Goal: Task Accomplishment & Management: Use online tool/utility

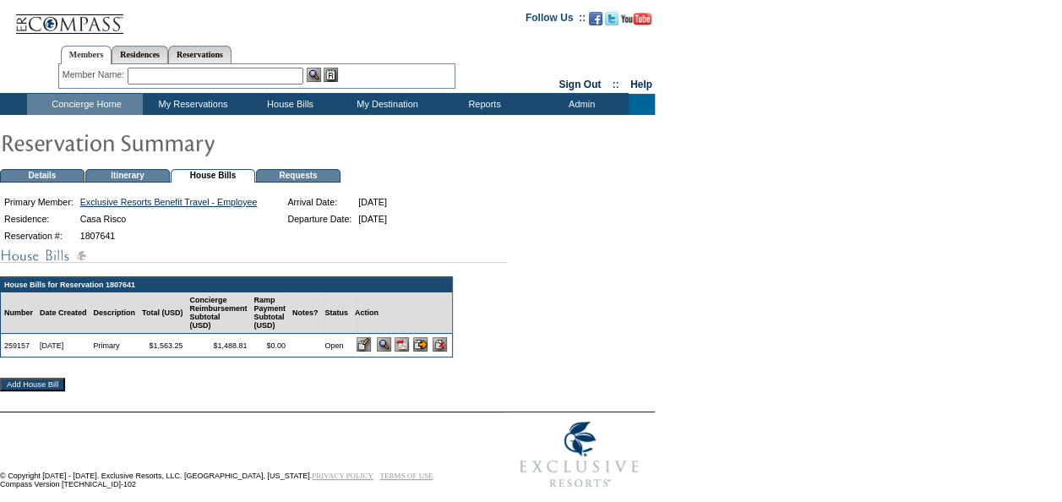
click at [371, 351] on input "image" at bounding box center [364, 344] width 14 height 14
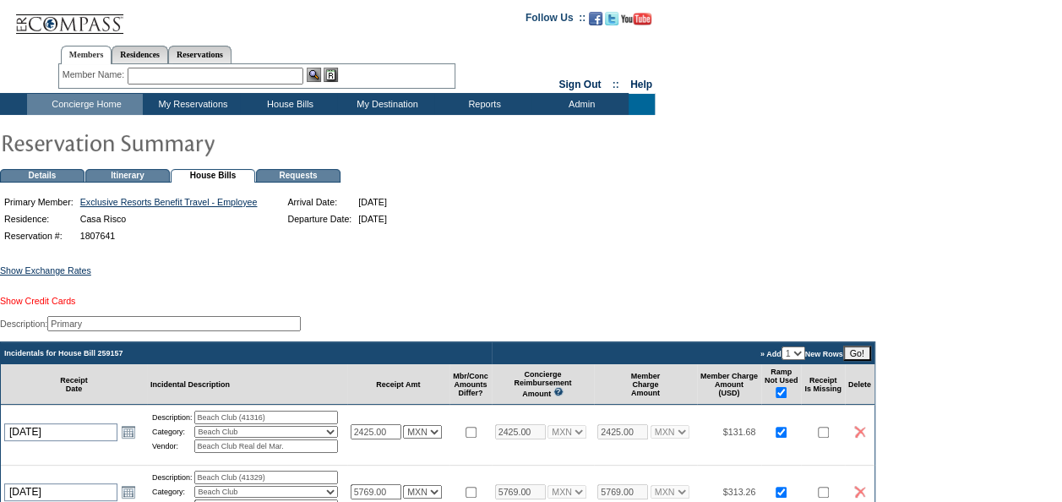
click at [57, 303] on link "Show Credit Cards" at bounding box center [37, 301] width 75 height 10
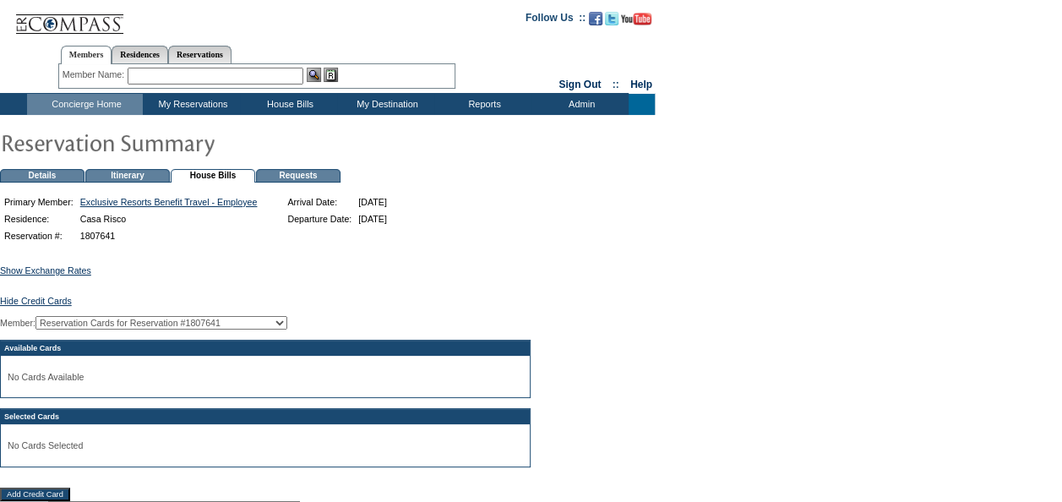
scroll to position [169, 0]
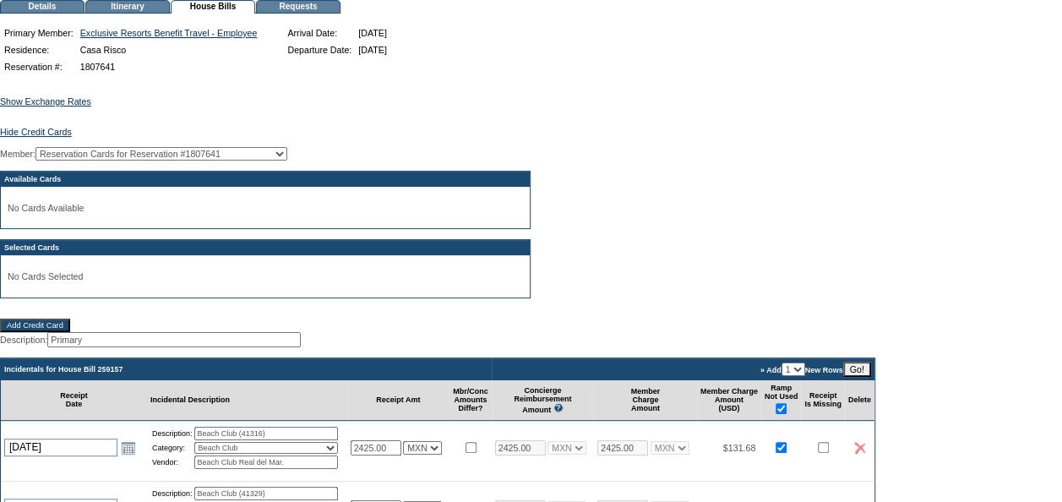
click at [57, 332] on input "Add Credit Card" at bounding box center [35, 325] width 70 height 14
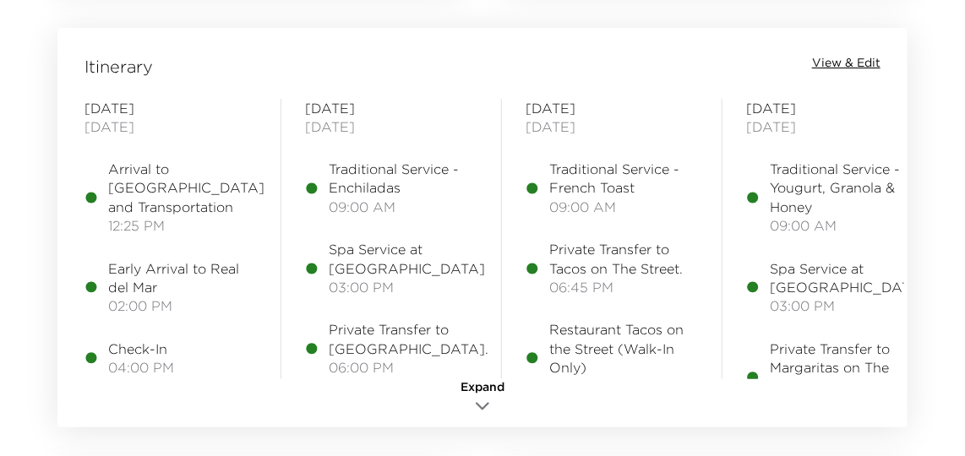
click at [843, 62] on span "View & Edit" at bounding box center [846, 63] width 68 height 17
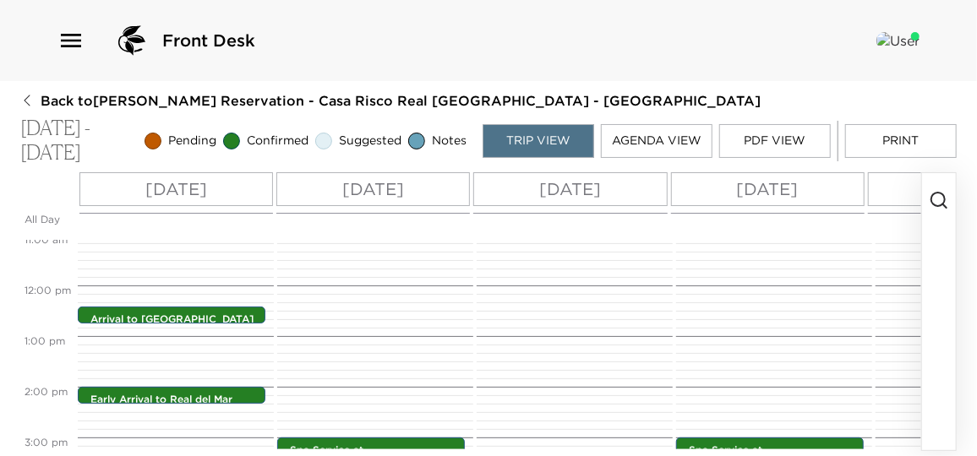
scroll to position [609, 0]
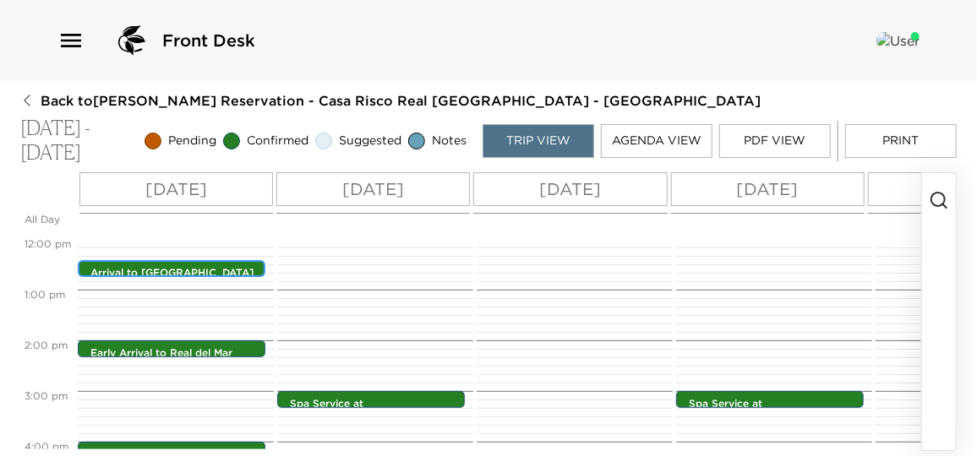
click at [188, 263] on div "Arrival to Puerto Vallarta and Transportation 12:25pm - 12:25pm" at bounding box center [175, 270] width 177 height 14
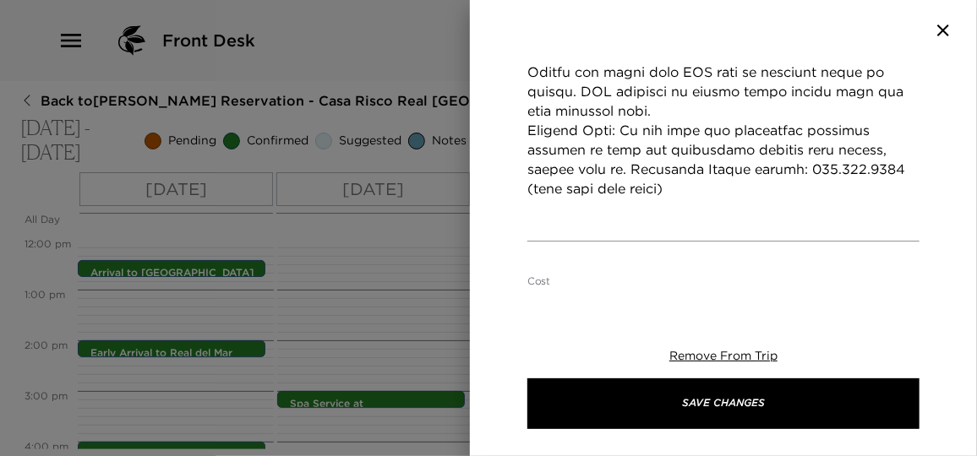
scroll to position [998, 0]
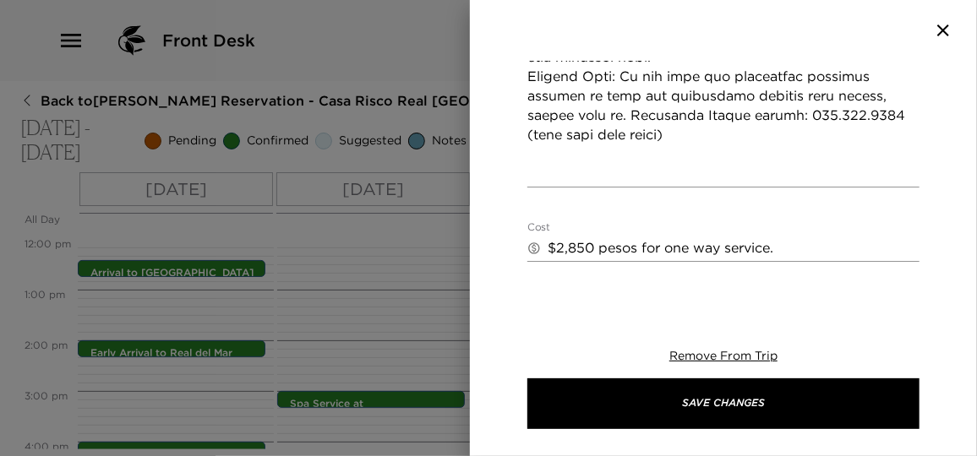
click at [435, 290] on div at bounding box center [488, 228] width 977 height 456
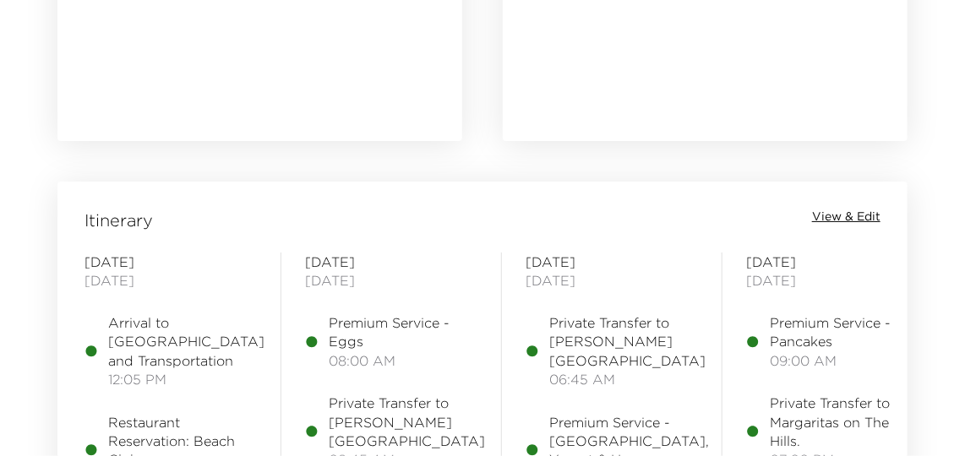
scroll to position [1919, 0]
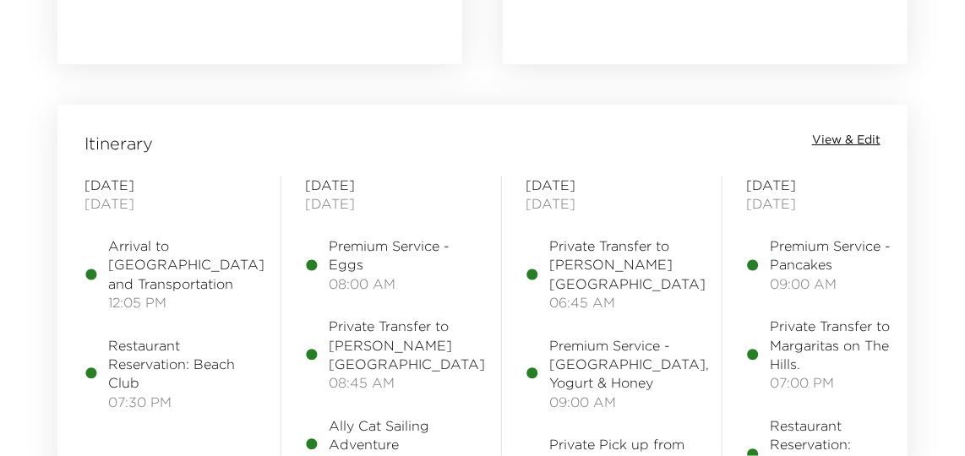
click at [830, 138] on span "View & Edit" at bounding box center [846, 140] width 68 height 17
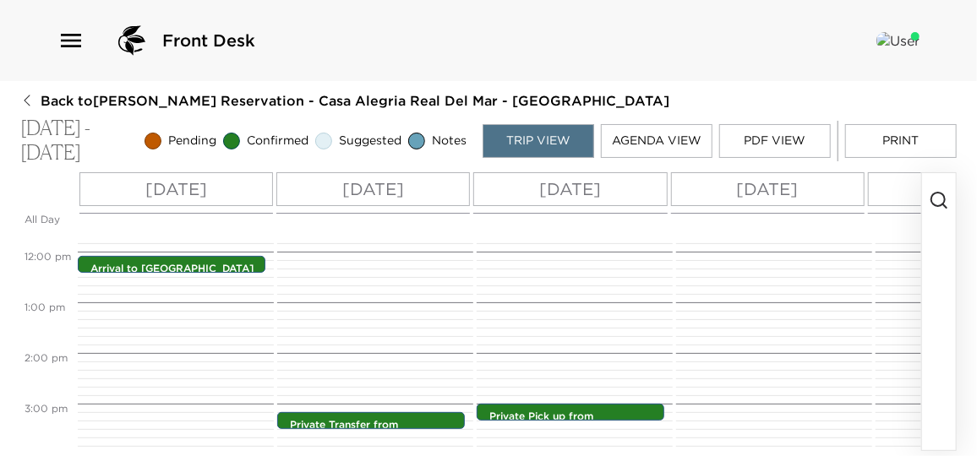
scroll to position [572, 0]
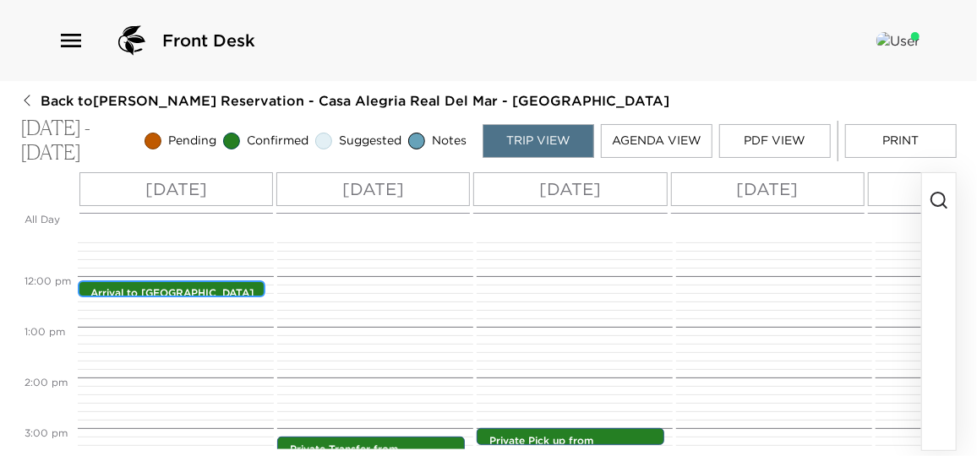
click at [195, 289] on p "Arrival to Puerto Vallarta and Transportation" at bounding box center [175, 300] width 171 height 29
click at [195, 289] on p "Arrival to [GEOGRAPHIC_DATA] and Transportation" at bounding box center [175, 300] width 171 height 29
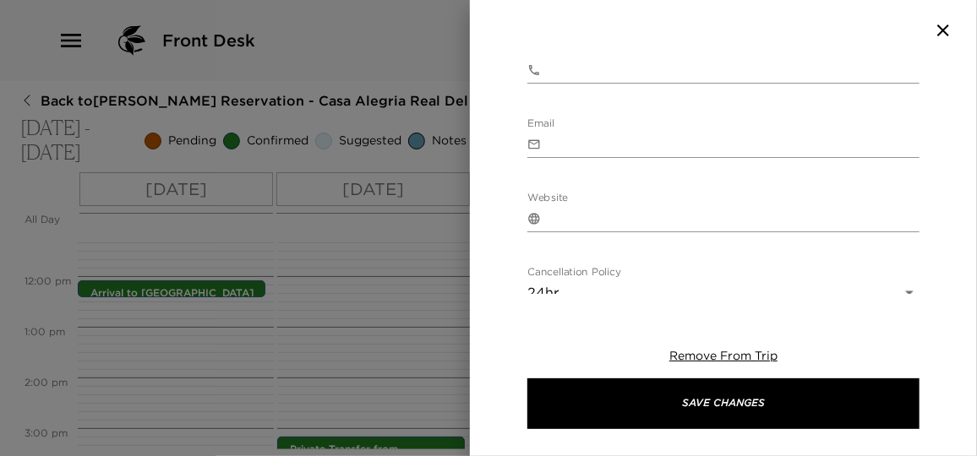
scroll to position [1425, 0]
click at [411, 351] on div at bounding box center [488, 228] width 977 height 456
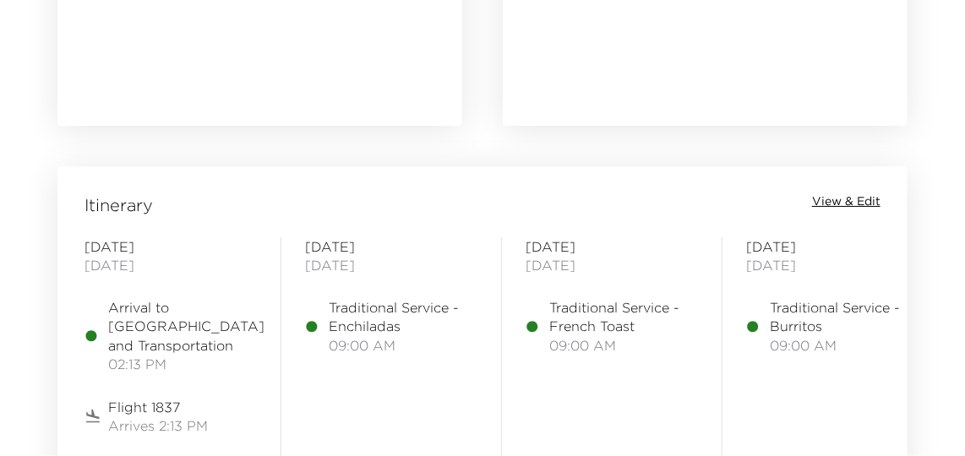
scroll to position [1996, 0]
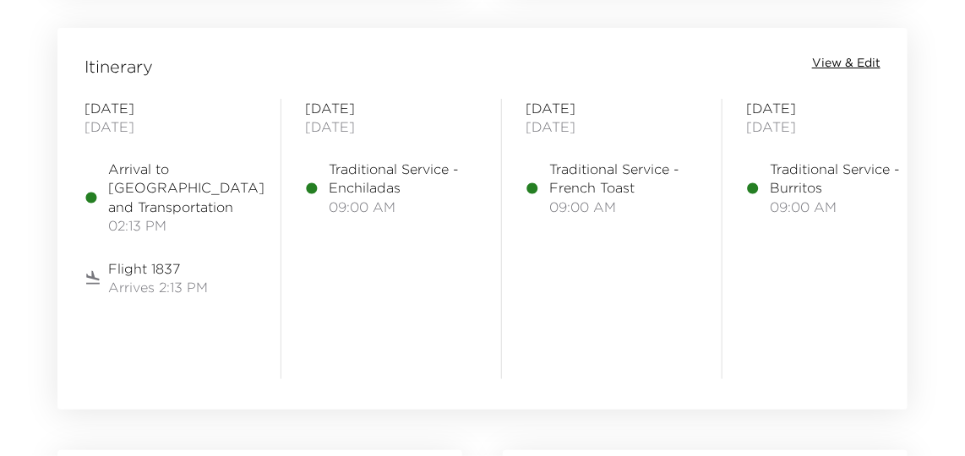
click at [872, 63] on span "View & Edit" at bounding box center [846, 63] width 68 height 17
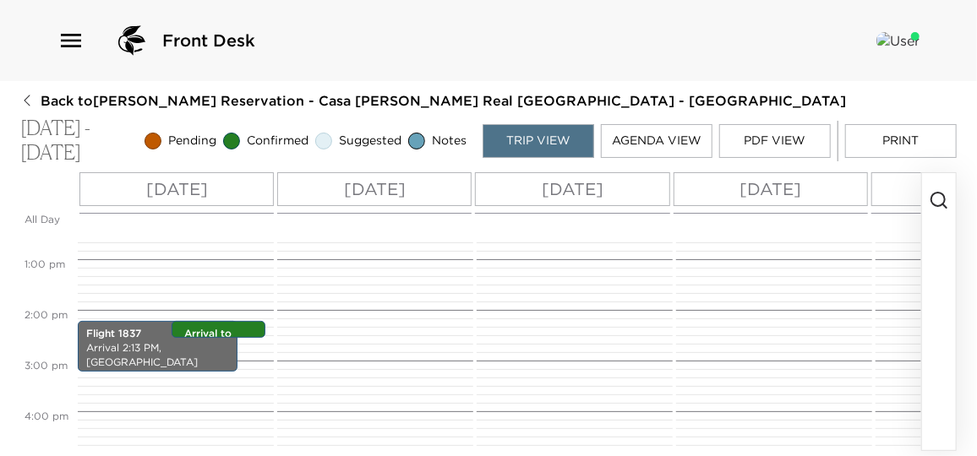
scroll to position [686, 0]
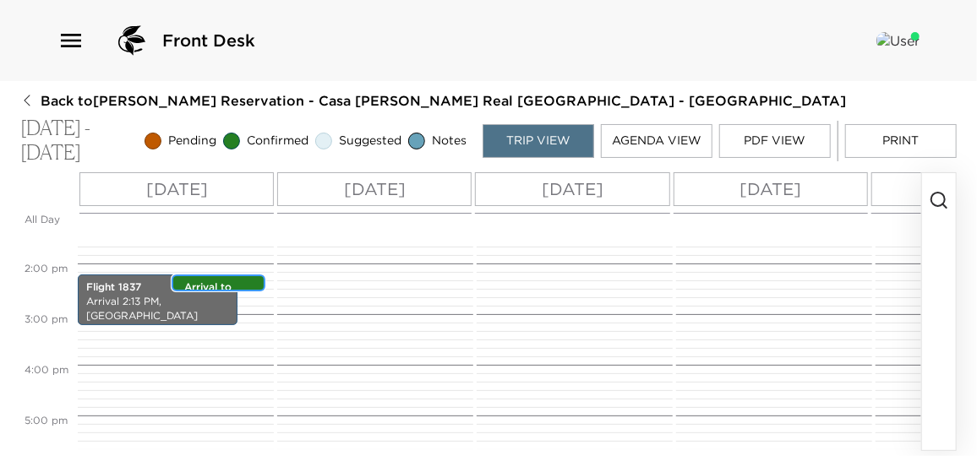
click at [225, 284] on p "Arrival to [GEOGRAPHIC_DATA] and Transportation" at bounding box center [222, 308] width 77 height 57
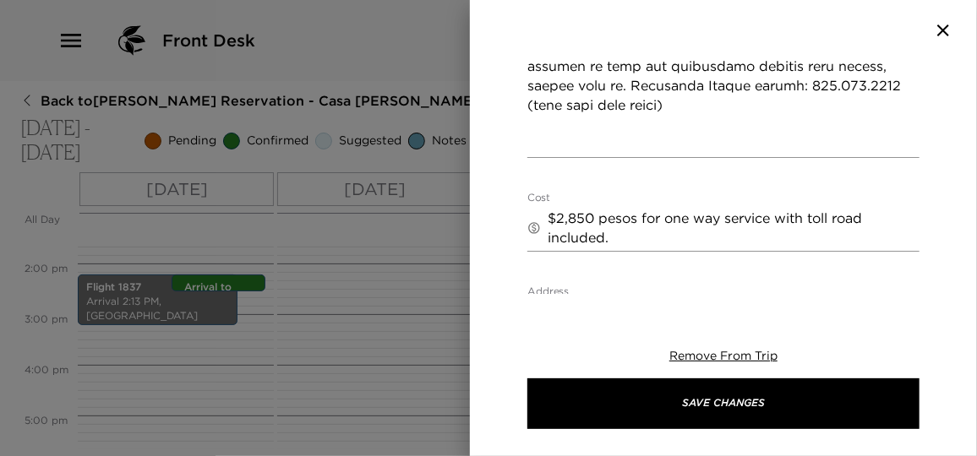
scroll to position [998, 0]
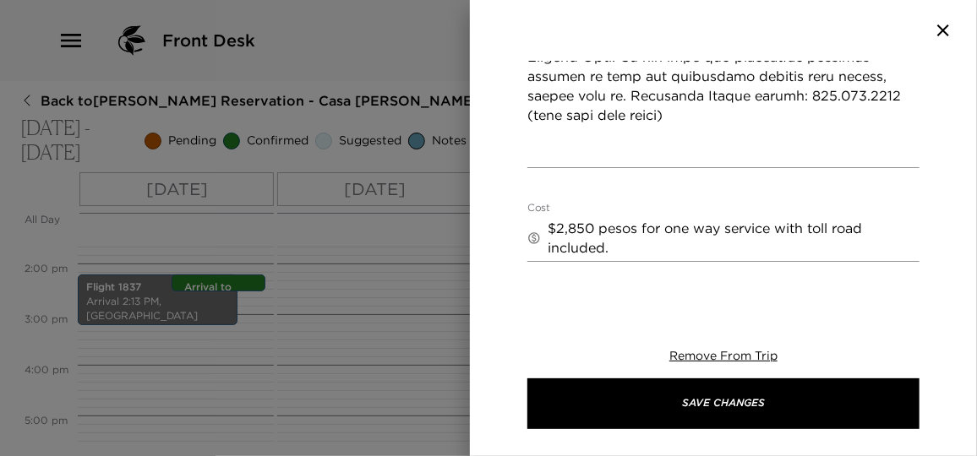
click at [262, 370] on div at bounding box center [488, 228] width 977 height 456
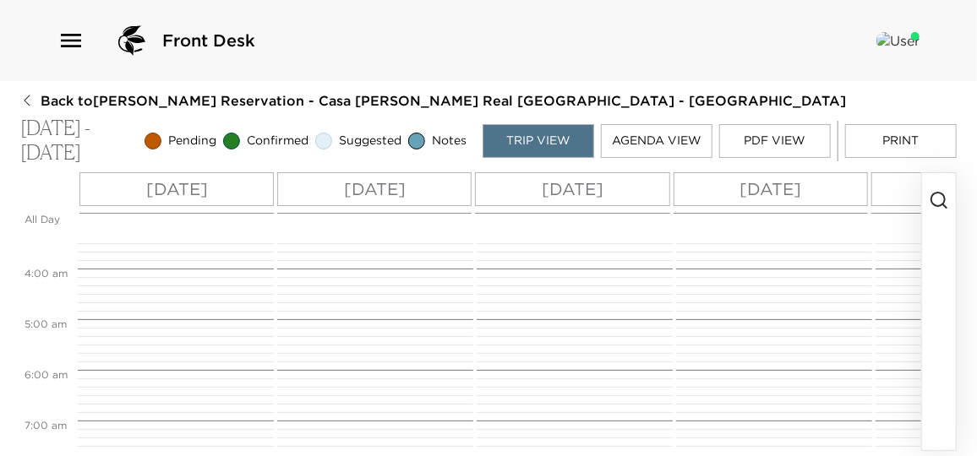
scroll to position [0, 0]
